Goal: Go to known website: Access a specific website the user already knows

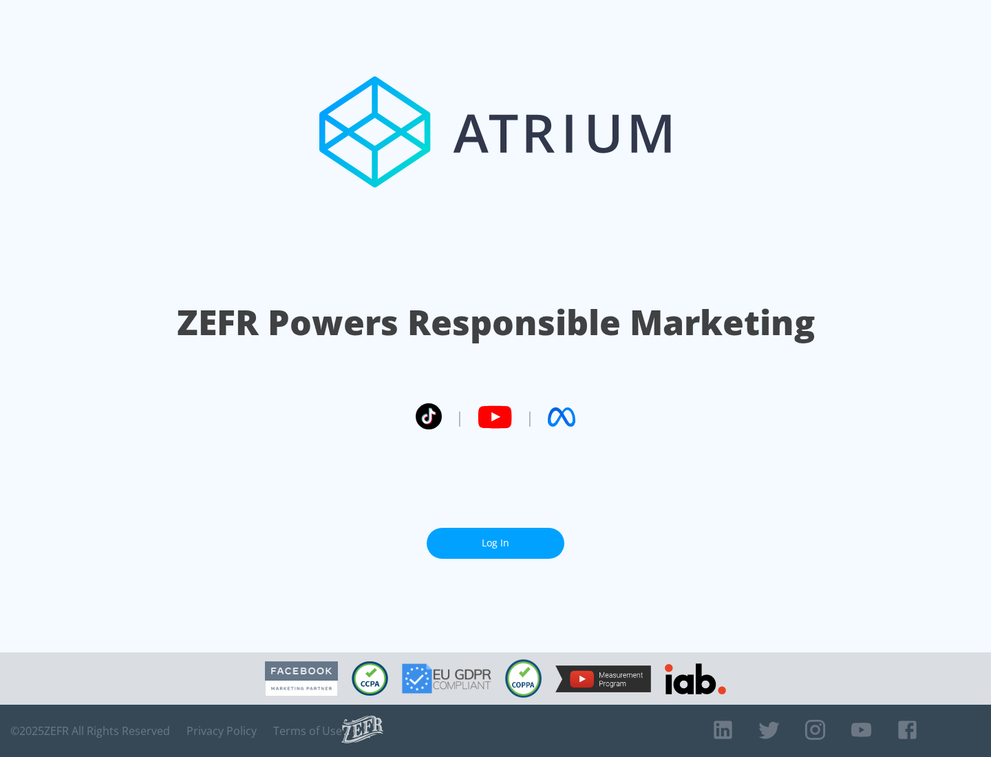
click at [495, 543] on link "Log In" at bounding box center [496, 543] width 138 height 31
